Goal: Transaction & Acquisition: Purchase product/service

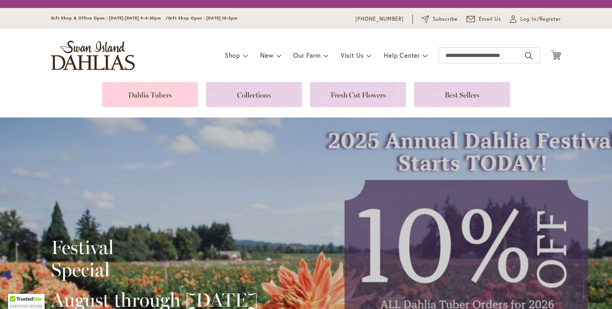
click at [116, 91] on link at bounding box center [150, 94] width 96 height 25
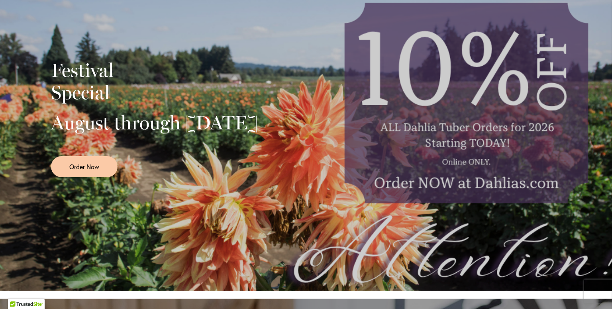
scroll to position [199, 0]
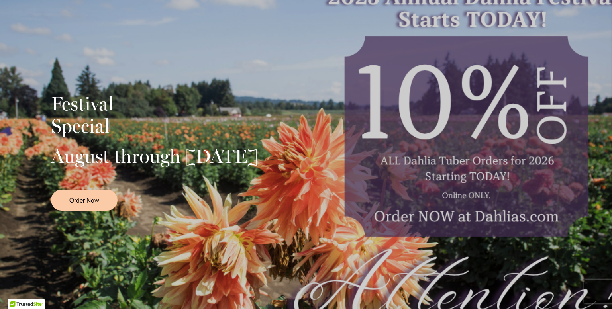
scroll to position [239, 0]
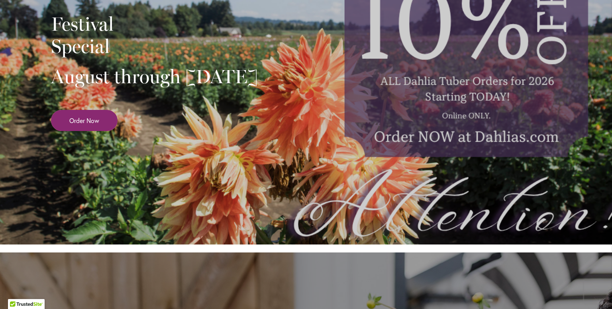
click at [71, 131] on link "Order Now" at bounding box center [84, 120] width 67 height 21
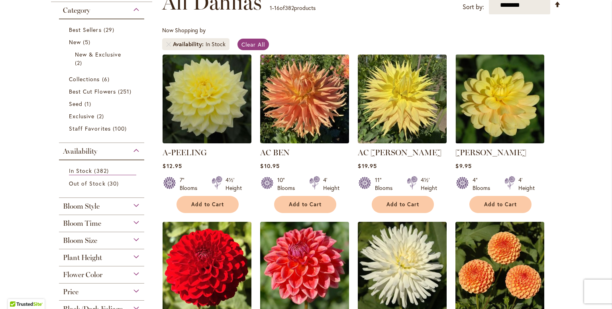
scroll to position [132, 0]
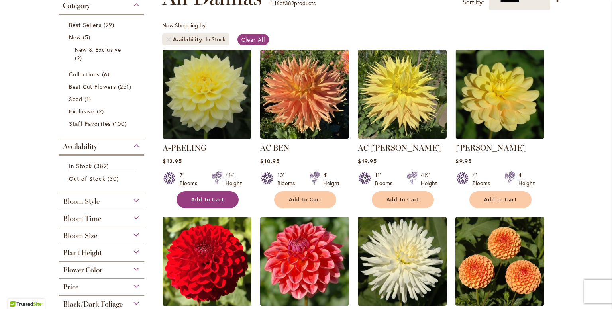
click at [212, 198] on span "Add to Cart" at bounding box center [207, 199] width 33 height 7
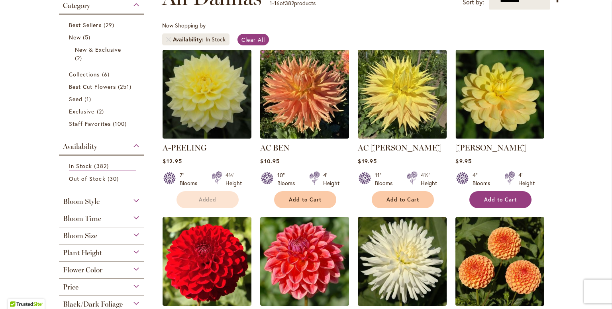
click at [479, 203] on button "Add to Cart" at bounding box center [501, 199] width 62 height 17
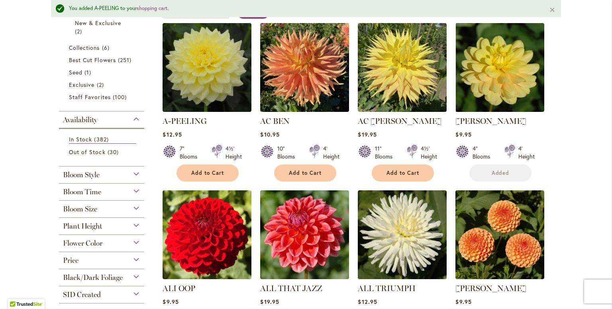
scroll to position [193, 0]
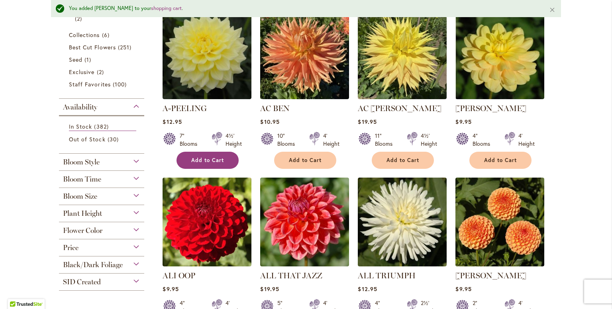
click at [198, 163] on button "Add to Cart" at bounding box center [208, 160] width 62 height 17
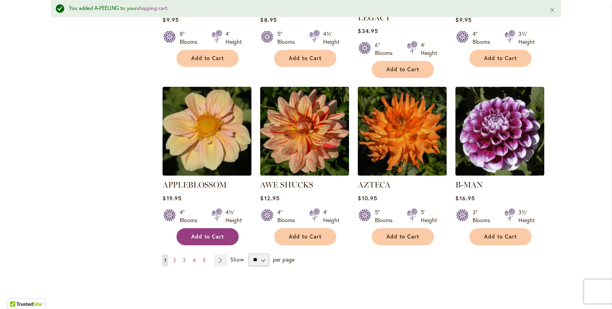
scroll to position [631, 0]
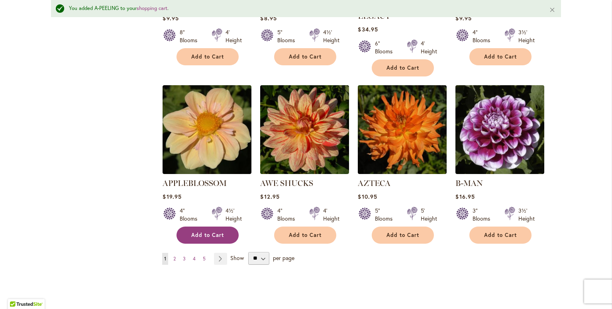
click at [210, 232] on span "Add to Cart" at bounding box center [207, 235] width 33 height 7
click at [257, 252] on select "** ** ** **" at bounding box center [258, 258] width 21 height 13
select select "**"
click at [248, 252] on select "** ** ** **" at bounding box center [258, 258] width 21 height 13
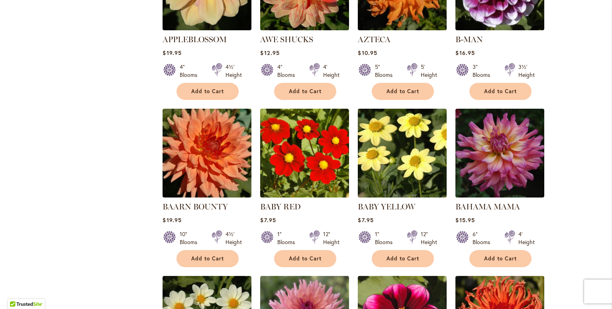
scroll to position [772, 0]
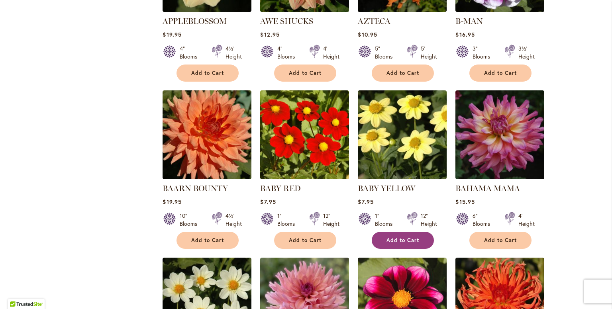
click at [399, 237] on span "Add to Cart" at bounding box center [403, 240] width 33 height 7
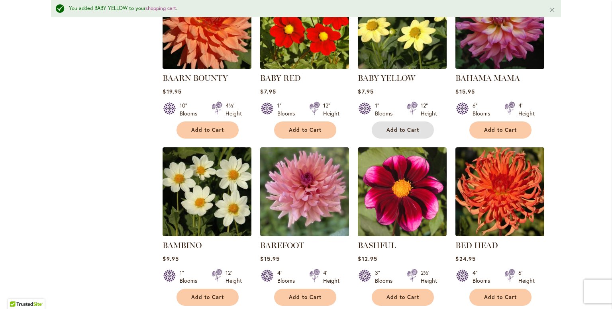
scroll to position [913, 0]
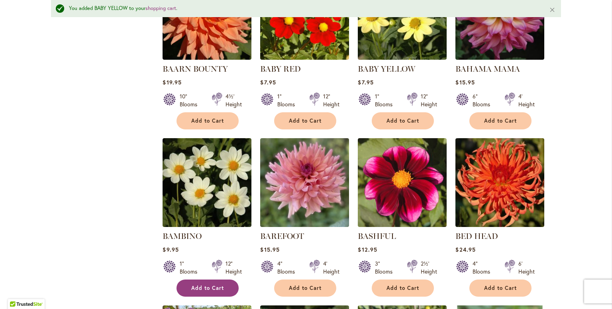
click at [205, 285] on span "Add to Cart" at bounding box center [207, 288] width 33 height 7
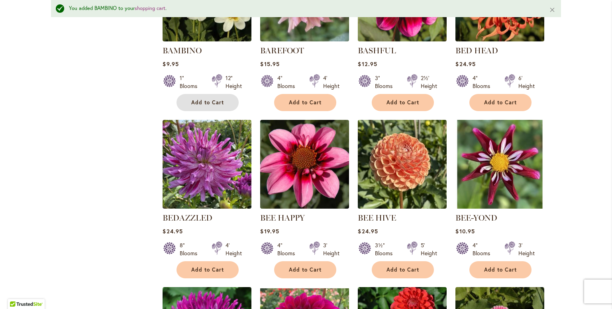
scroll to position [1112, 0]
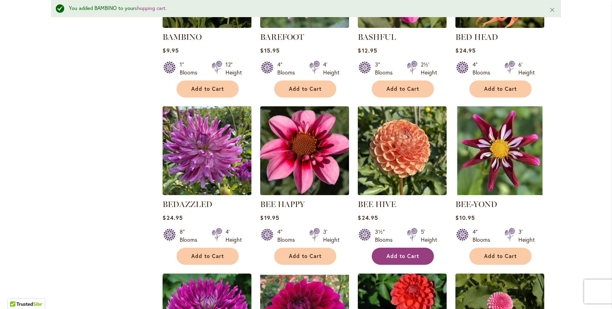
click at [394, 253] on span "Add to Cart" at bounding box center [403, 256] width 33 height 7
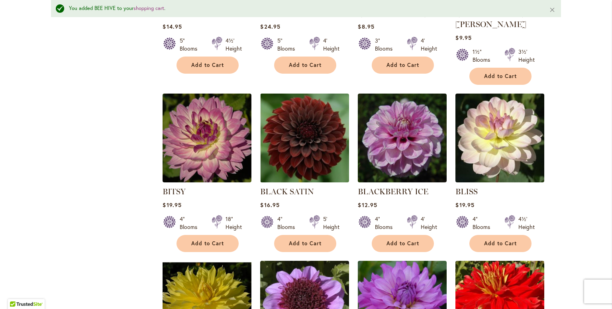
scroll to position [1511, 0]
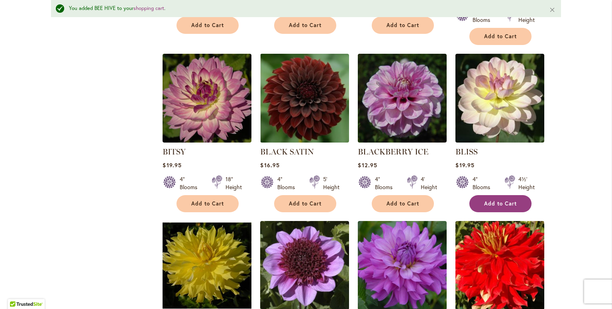
click at [505, 200] on span "Add to Cart" at bounding box center [500, 203] width 33 height 7
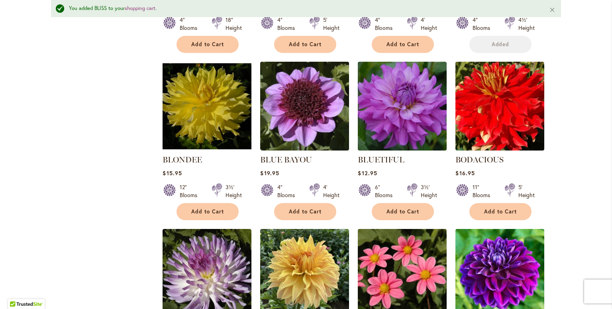
scroll to position [1750, 0]
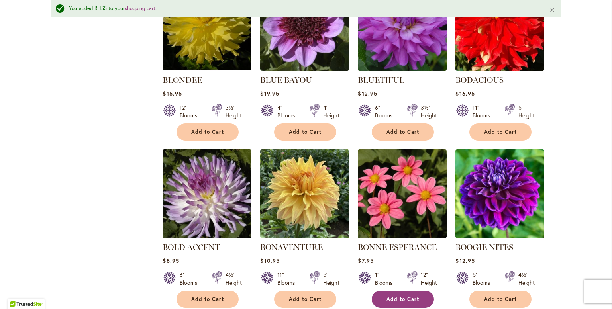
click at [395, 291] on button "Add to Cart" at bounding box center [403, 299] width 62 height 17
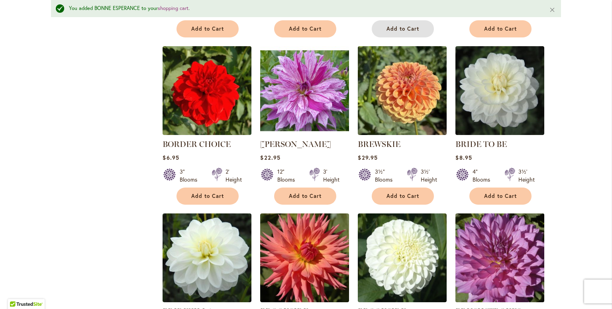
scroll to position [2029, 0]
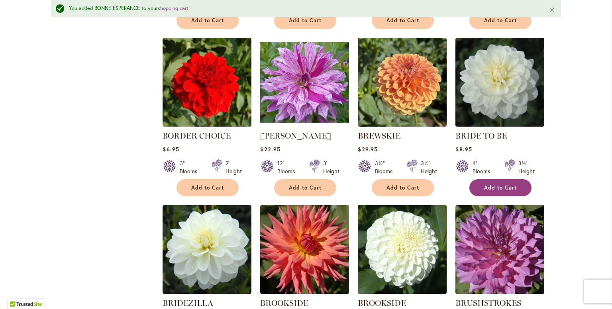
click at [505, 179] on button "Add to Cart" at bounding box center [501, 187] width 62 height 17
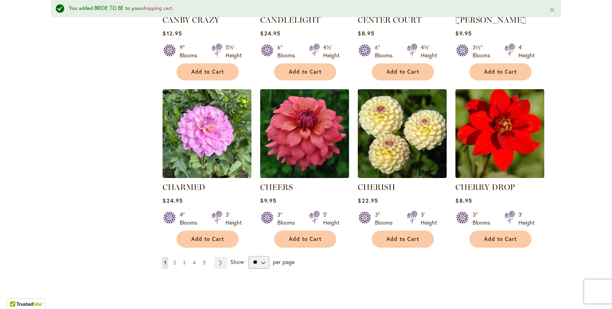
scroll to position [2667, 0]
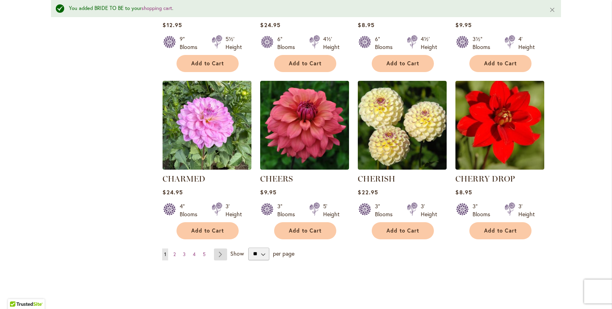
click at [216, 249] on link "Page Next" at bounding box center [220, 255] width 13 height 12
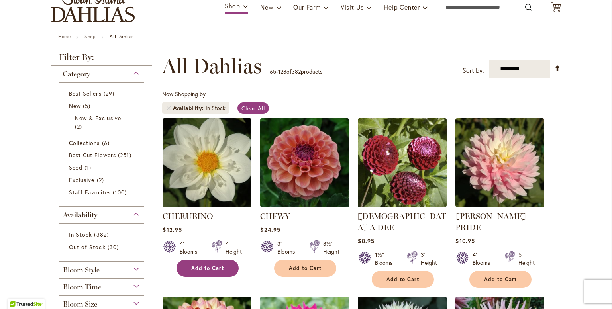
scroll to position [79, 0]
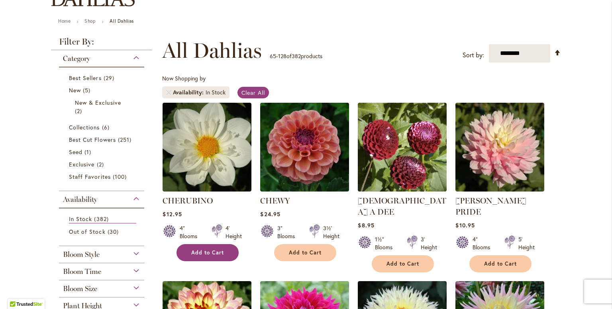
click at [214, 251] on span "Add to Cart" at bounding box center [207, 252] width 33 height 7
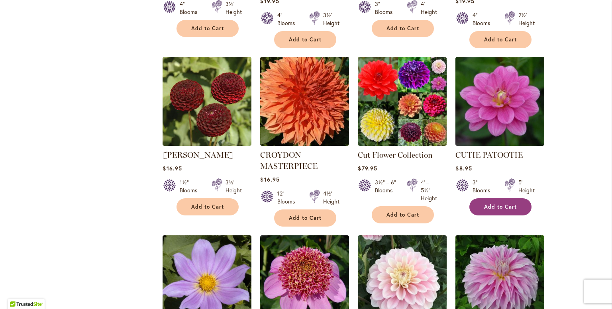
scroll to position [877, 0]
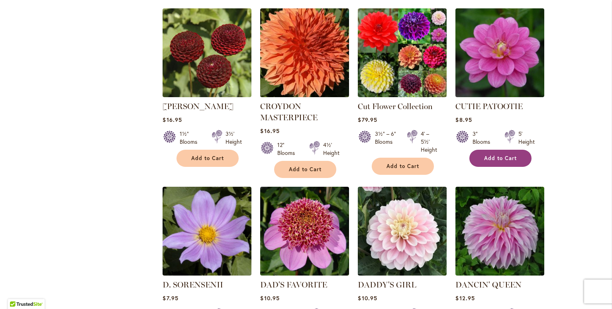
click at [495, 150] on button "Add to Cart" at bounding box center [501, 158] width 62 height 17
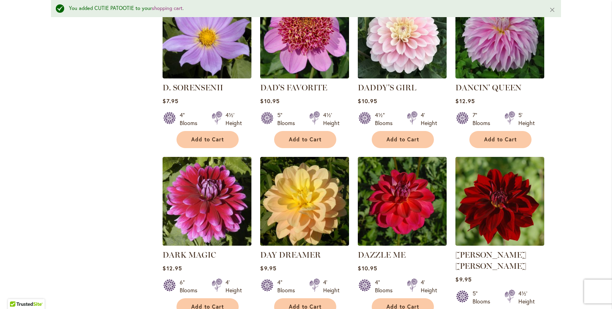
scroll to position [1097, 0]
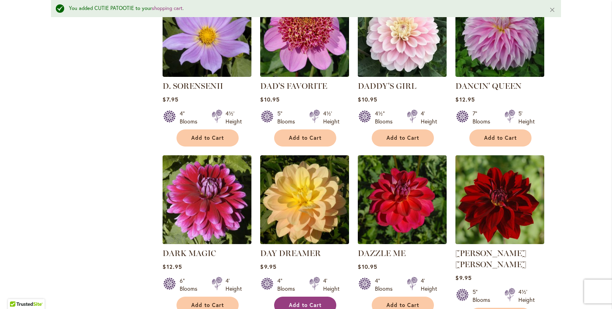
click at [309, 302] on span "Add to Cart" at bounding box center [305, 305] width 33 height 7
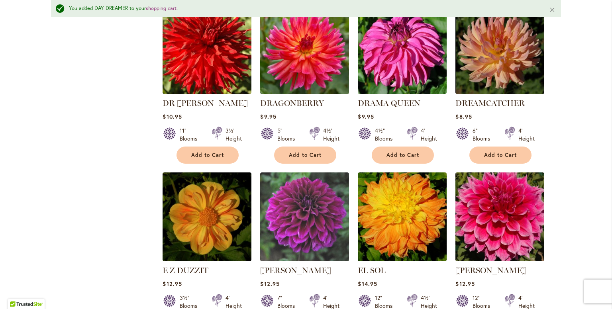
scroll to position [1615, 0]
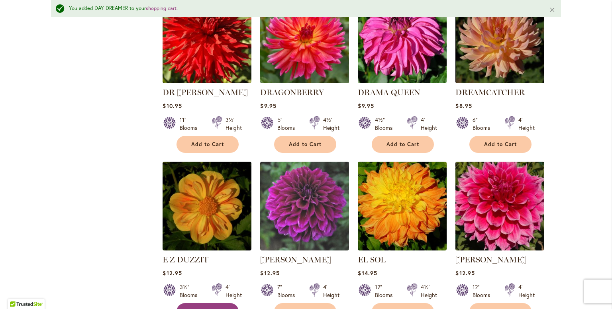
click at [214, 303] on button "Add to Cart" at bounding box center [208, 311] width 62 height 17
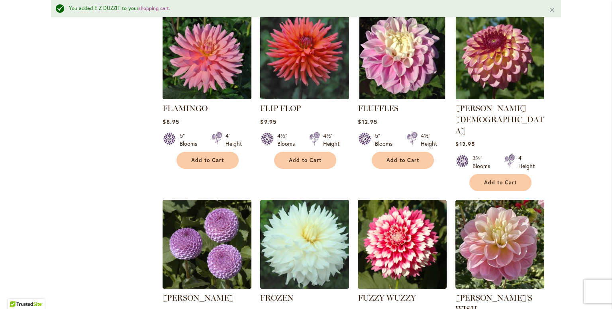
scroll to position [2651, 0]
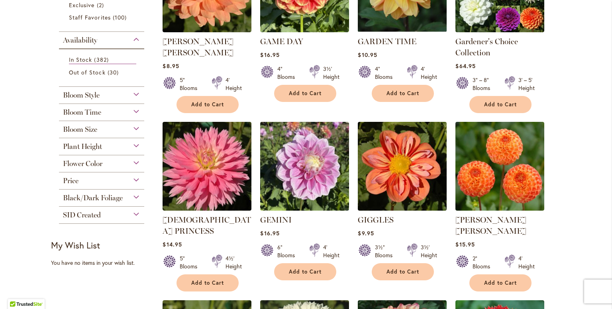
scroll to position [318, 0]
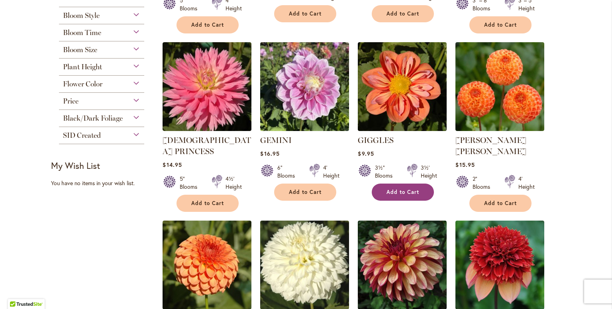
click at [400, 192] on span "Add to Cart" at bounding box center [403, 192] width 33 height 7
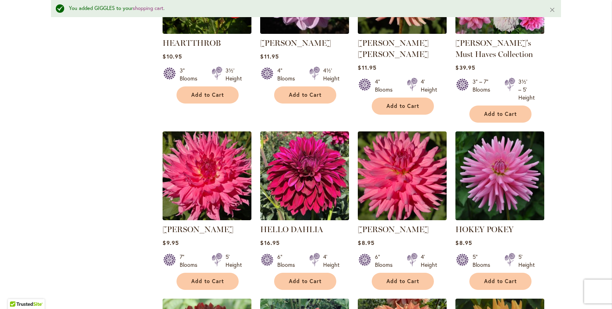
scroll to position [1216, 0]
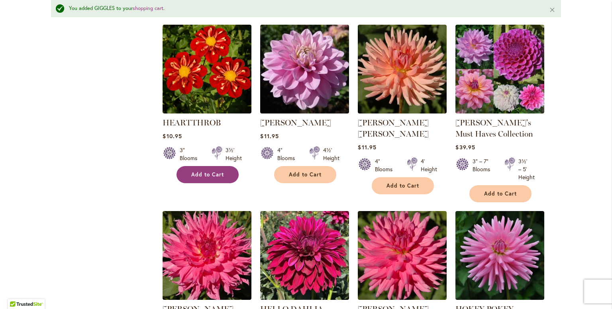
click at [206, 171] on span "Add to Cart" at bounding box center [207, 174] width 33 height 7
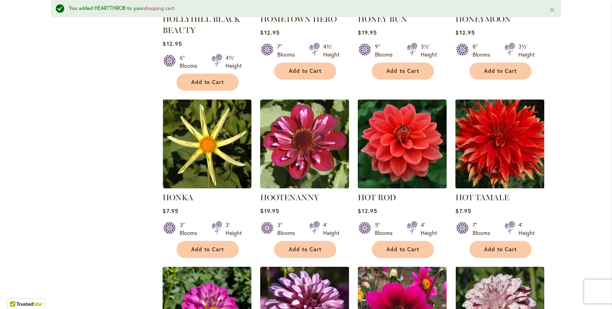
scroll to position [1695, 0]
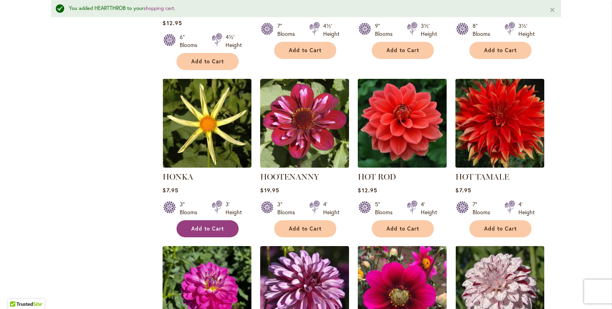
click at [182, 220] on button "Add to Cart" at bounding box center [208, 228] width 62 height 17
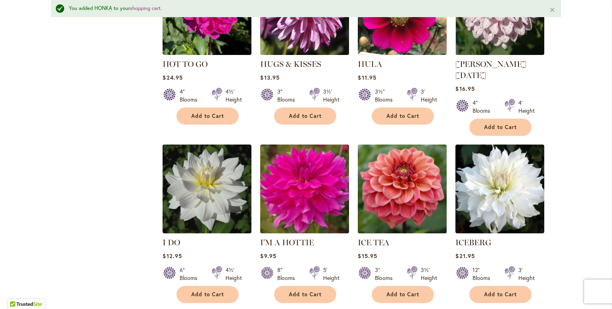
scroll to position [1974, 0]
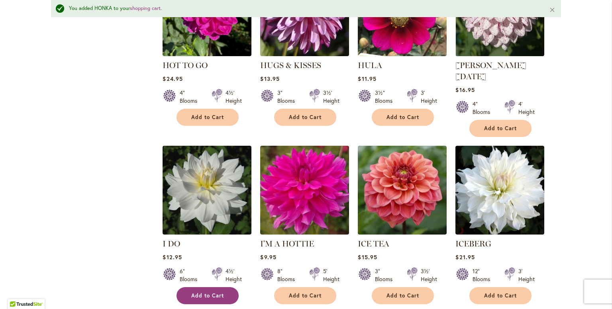
click at [205, 293] on span "Add to Cart" at bounding box center [207, 296] width 33 height 7
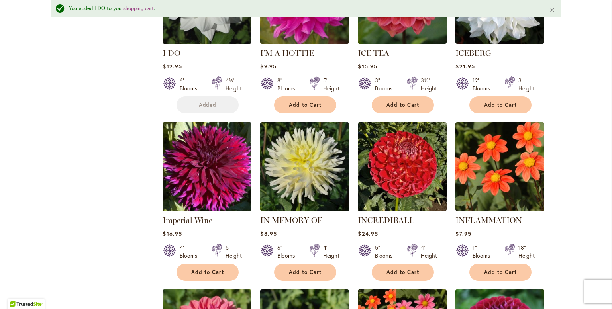
scroll to position [2213, 0]
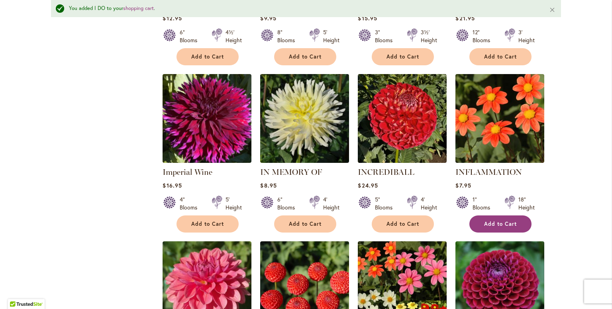
click at [507, 221] on span "Add to Cart" at bounding box center [500, 224] width 33 height 7
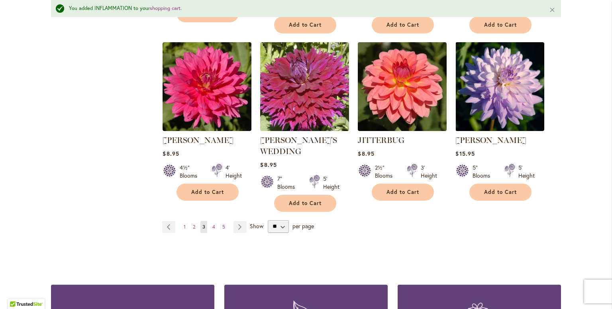
scroll to position [2771, 0]
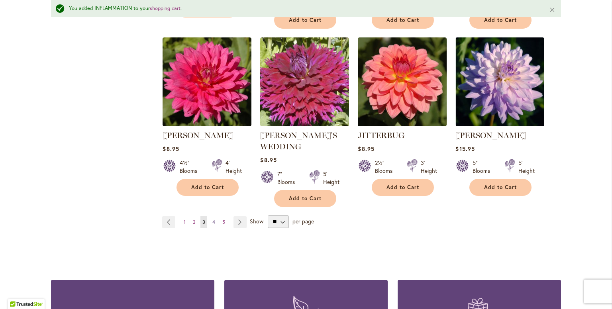
click at [210, 216] on link "Page 4" at bounding box center [213, 222] width 7 height 12
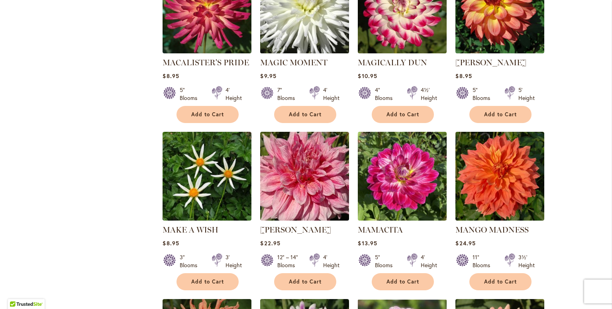
scroll to position [1594, 0]
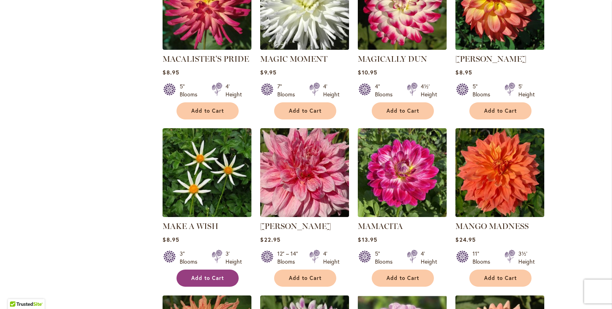
click at [203, 275] on span "Add to Cart" at bounding box center [207, 278] width 33 height 7
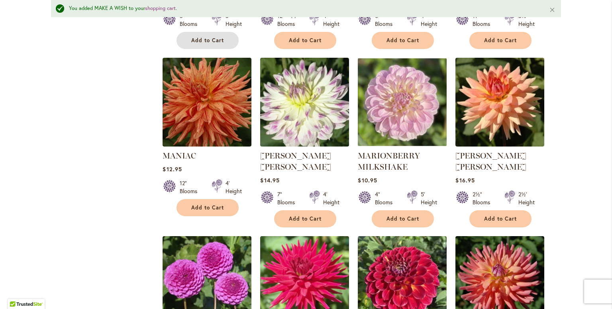
scroll to position [1854, 0]
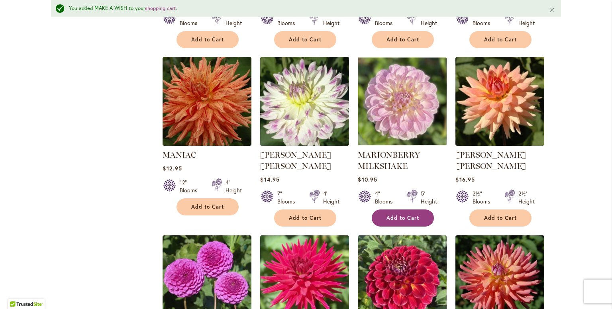
click at [400, 215] on span "Add to Cart" at bounding box center [403, 218] width 33 height 7
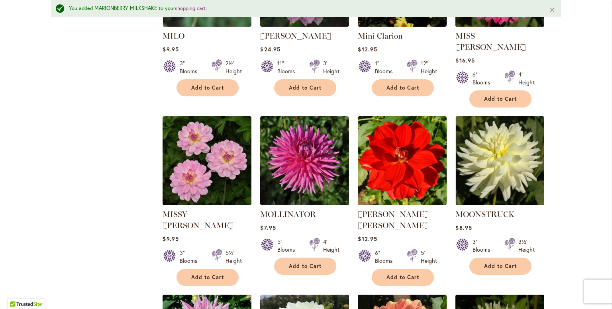
scroll to position [2491, 0]
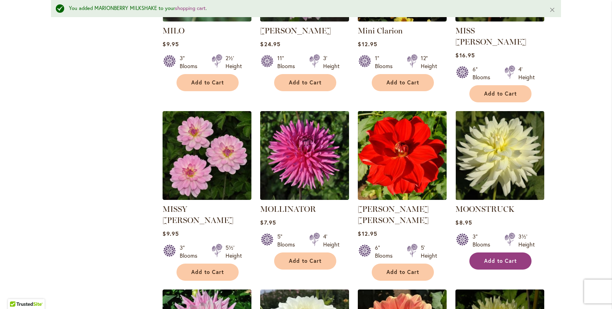
click at [493, 253] on button "Add to Cart" at bounding box center [501, 261] width 62 height 17
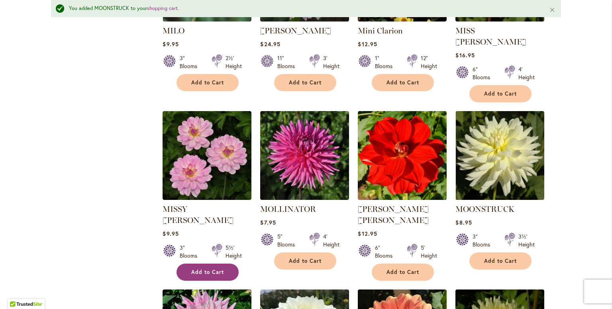
click at [202, 269] on span "Add to Cart" at bounding box center [207, 272] width 33 height 7
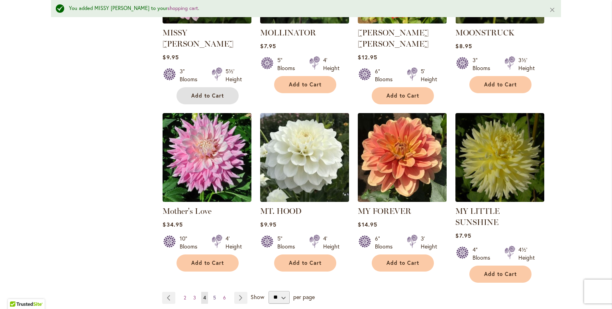
scroll to position [2691, 0]
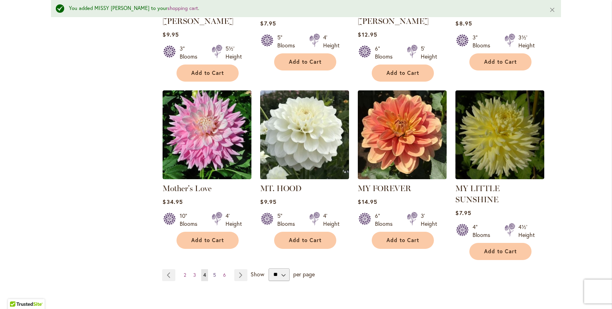
click at [213, 269] on link "Page 5" at bounding box center [214, 275] width 7 height 12
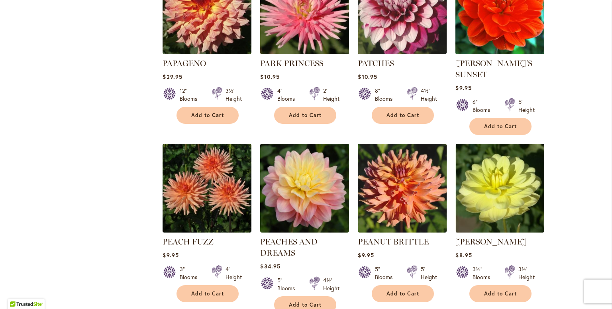
scroll to position [1076, 0]
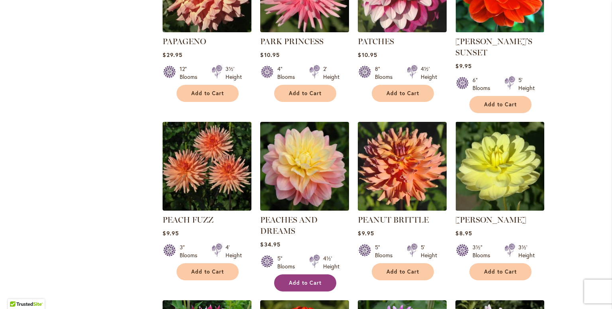
click at [301, 281] on span "Add to Cart" at bounding box center [305, 283] width 33 height 7
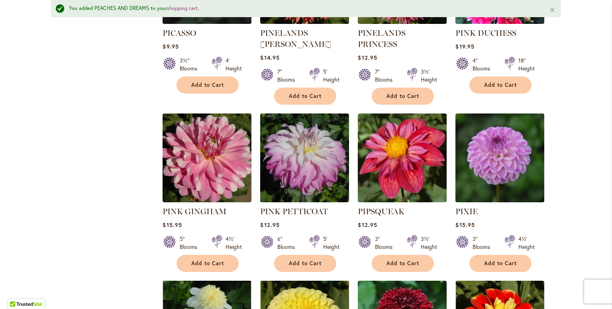
scroll to position [1655, 0]
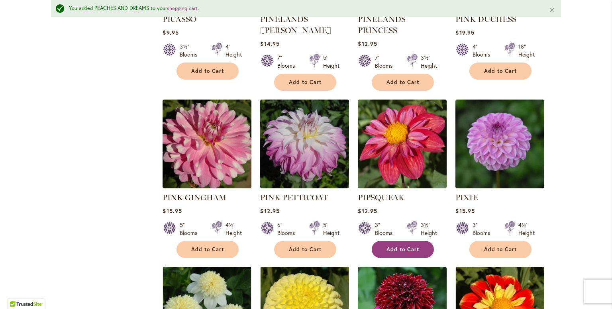
click at [381, 241] on button "Add to Cart" at bounding box center [403, 249] width 62 height 17
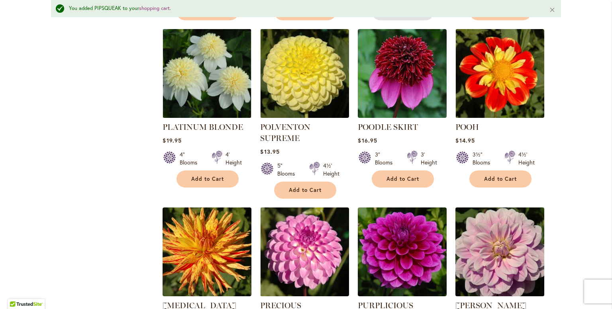
scroll to position [1894, 0]
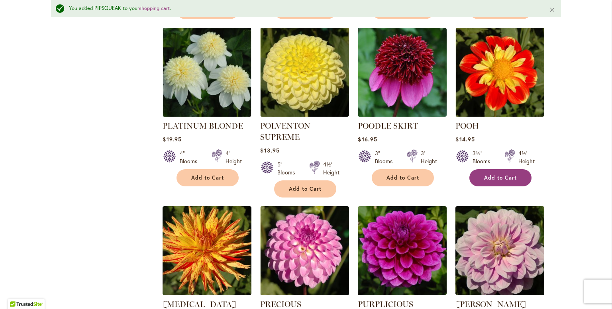
click at [503, 175] on span "Add to Cart" at bounding box center [500, 178] width 33 height 7
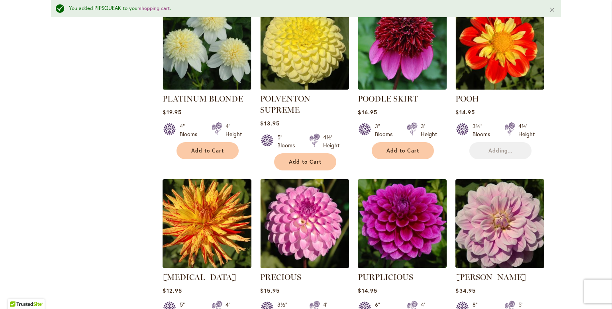
scroll to position [1974, 0]
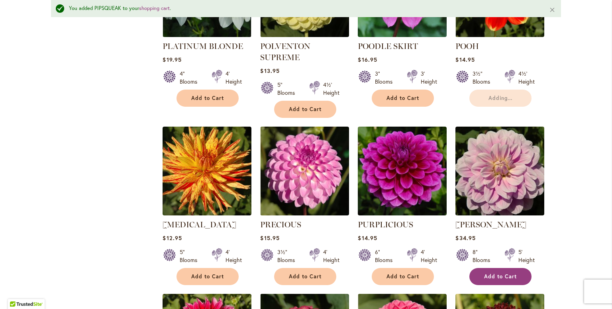
click at [485, 273] on span "Add to Cart" at bounding box center [500, 276] width 33 height 7
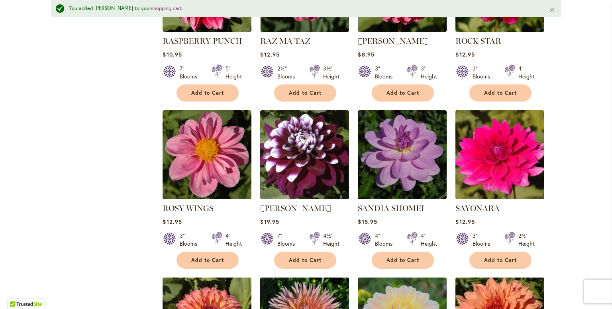
scroll to position [2332, 0]
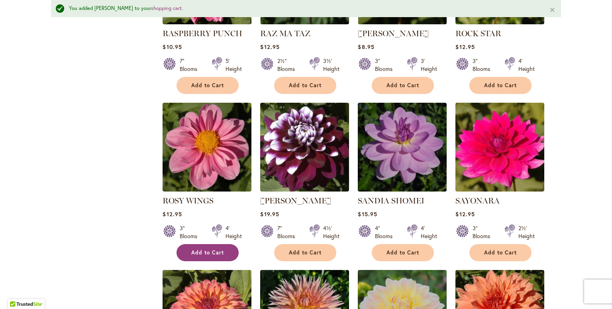
click at [207, 249] on span "Add to Cart" at bounding box center [207, 252] width 33 height 7
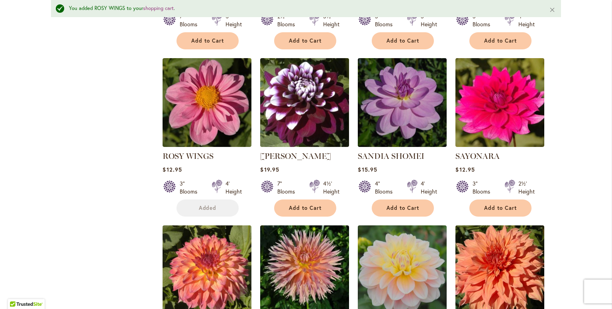
scroll to position [2492, 0]
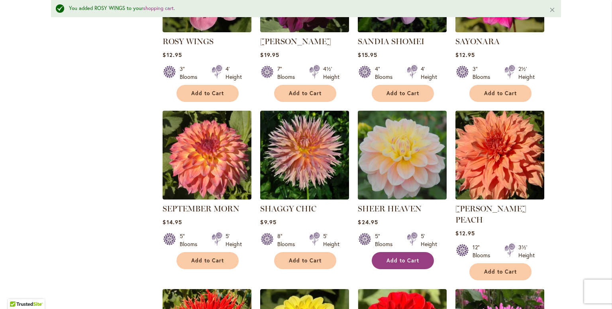
click at [399, 257] on span "Add to Cart" at bounding box center [403, 260] width 33 height 7
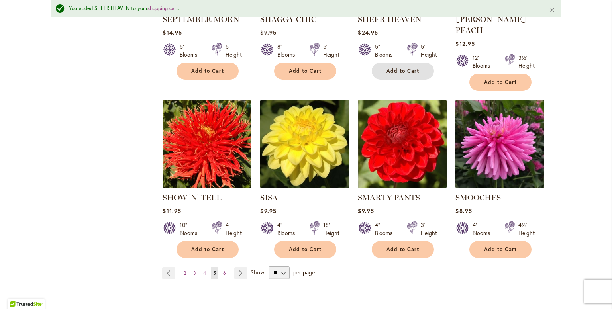
scroll to position [2691, 0]
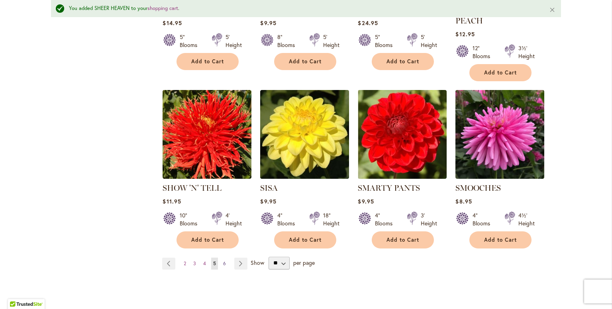
click at [221, 258] on link "Page 6" at bounding box center [224, 264] width 7 height 12
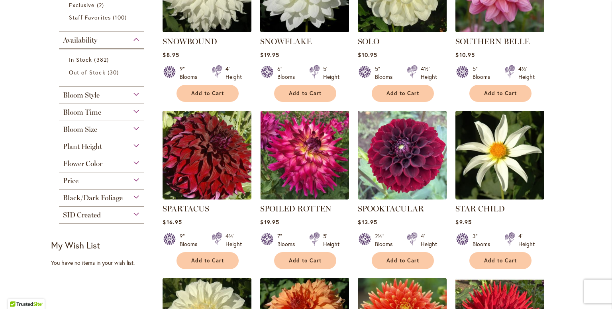
scroll to position [279, 0]
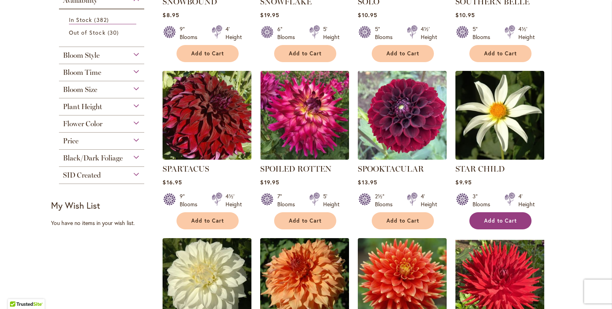
click at [487, 222] on span "Add to Cart" at bounding box center [500, 221] width 33 height 7
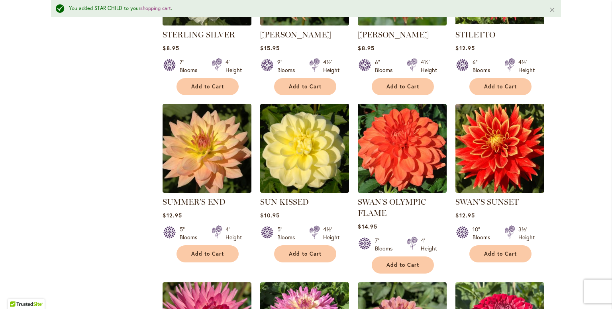
scroll to position [619, 0]
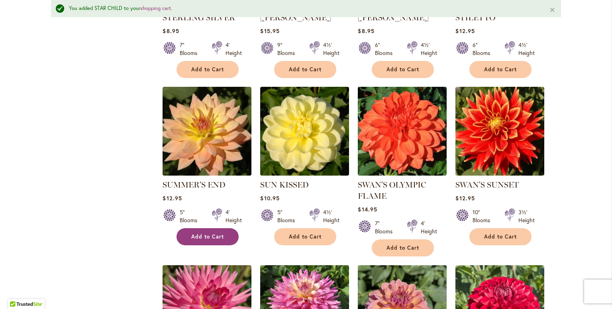
click at [191, 234] on span "Add to Cart" at bounding box center [207, 237] width 33 height 7
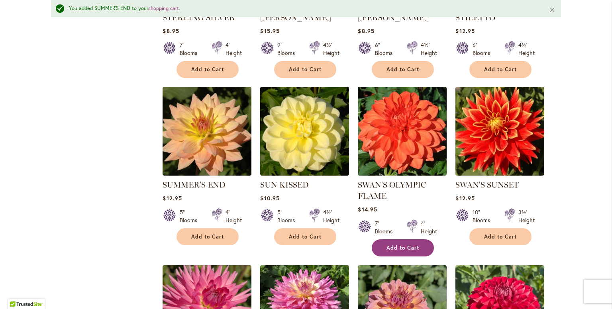
click at [387, 251] on button "Add to Cart" at bounding box center [403, 248] width 62 height 17
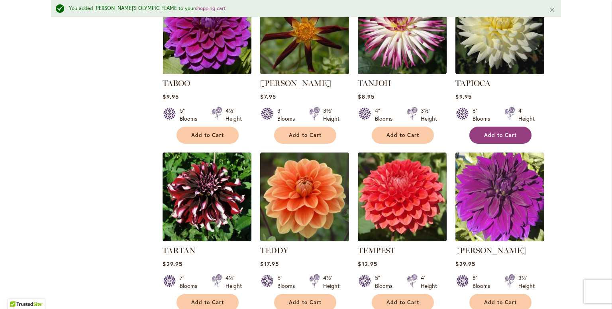
scroll to position [1017, 0]
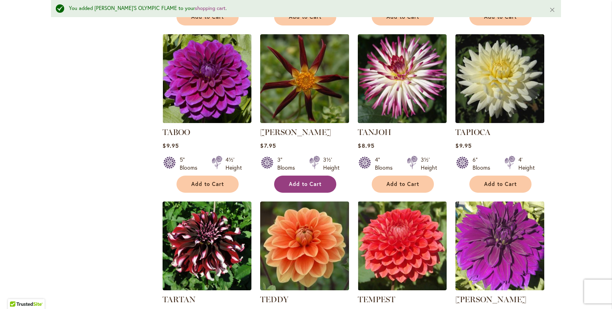
click at [302, 181] on span "Add to Cart" at bounding box center [305, 184] width 33 height 7
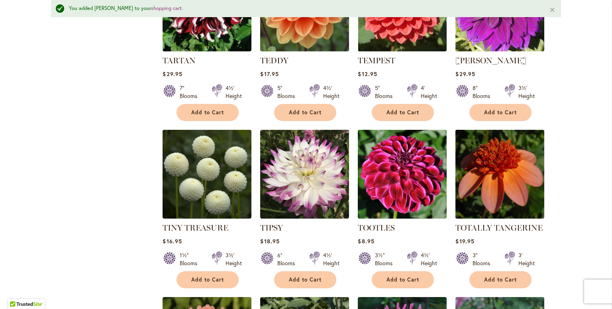
scroll to position [1456, 0]
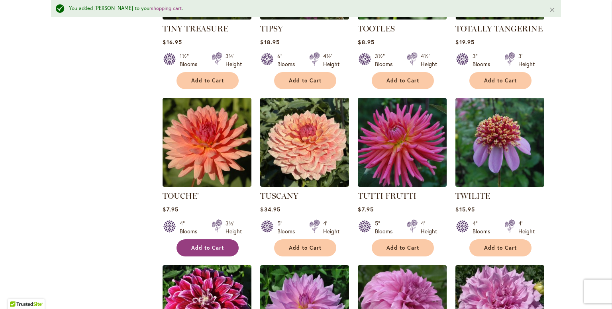
click at [201, 240] on button "Add to Cart" at bounding box center [208, 248] width 62 height 17
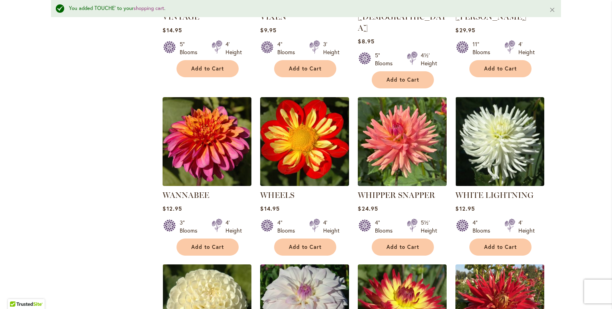
scroll to position [1974, 0]
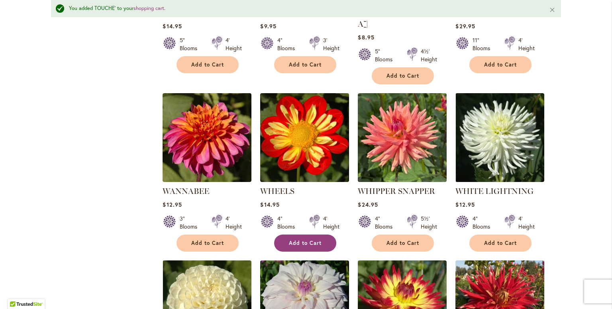
click at [311, 240] on span "Add to Cart" at bounding box center [305, 243] width 33 height 7
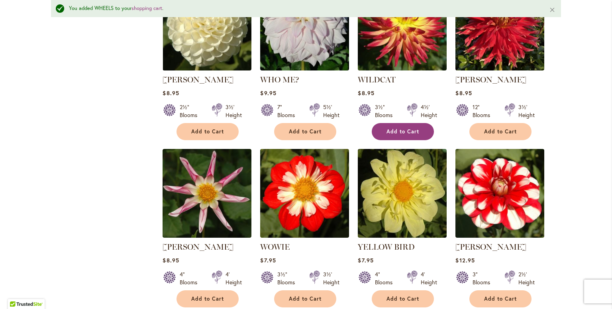
scroll to position [2293, 0]
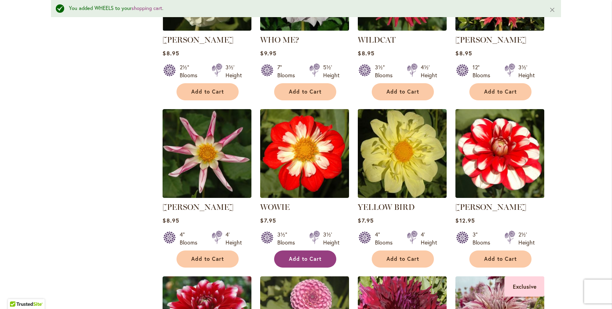
click at [289, 256] on span "Add to Cart" at bounding box center [305, 259] width 33 height 7
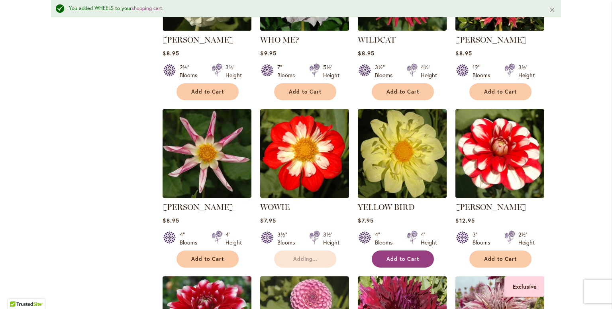
click at [387, 256] on span "Add to Cart" at bounding box center [403, 259] width 33 height 7
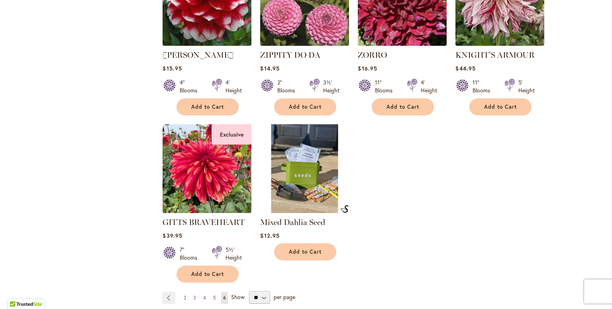
scroll to position [0, 0]
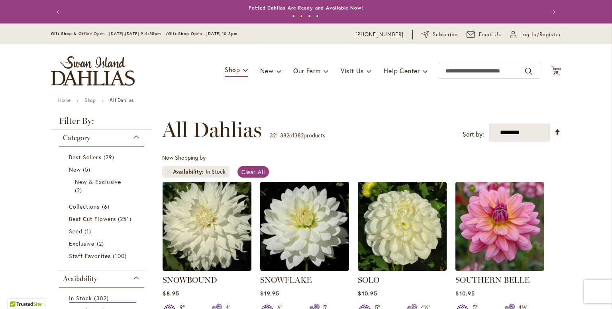
click at [556, 74] on span "38" at bounding box center [557, 72] width 6 height 5
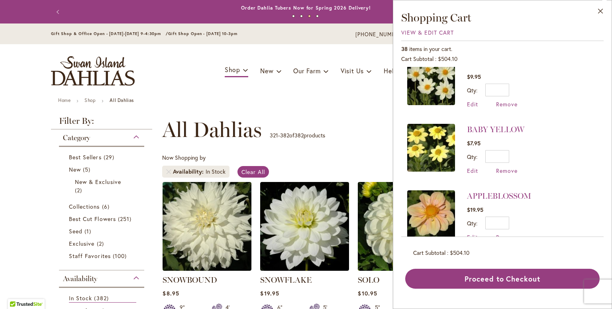
scroll to position [2288, 0]
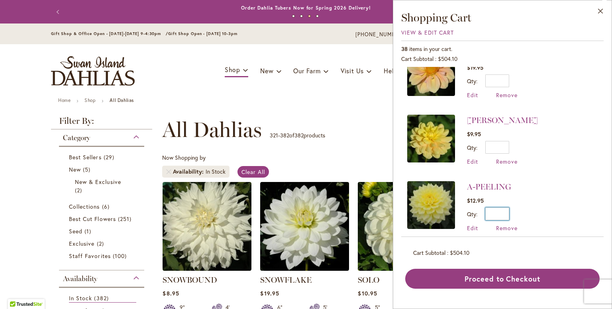
click at [506, 208] on input "*" at bounding box center [497, 214] width 24 height 13
click at [595, 169] on div "YELLOW BIRD $7.95 Qty * Update Edit Remove" at bounding box center [502, 152] width 202 height 170
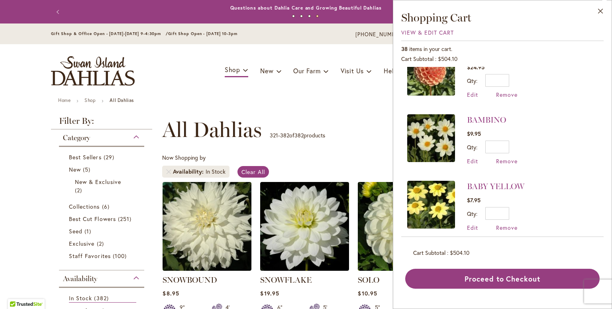
scroll to position [1809, 0]
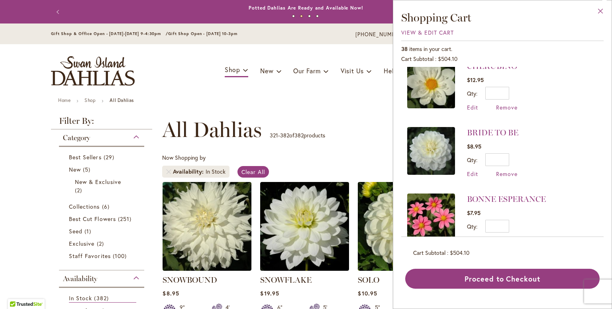
click at [603, 10] on button "Close" at bounding box center [601, 12] width 22 height 25
